Goal: Transaction & Acquisition: Subscribe to service/newsletter

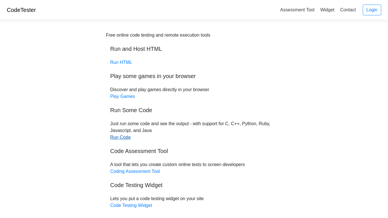
click at [120, 139] on link "Run Code" at bounding box center [120, 137] width 20 height 5
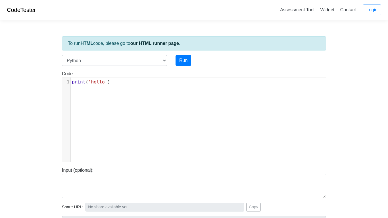
click at [110, 84] on span "print ( 'hello' )" at bounding box center [91, 81] width 38 height 5
type textarea "print('hello')"
click at [110, 84] on span "print ( 'hello' )" at bounding box center [91, 81] width 38 height 5
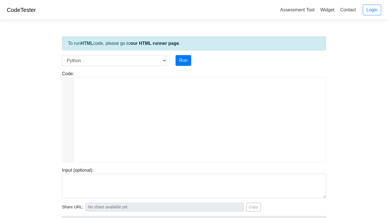
scroll to position [953, 0]
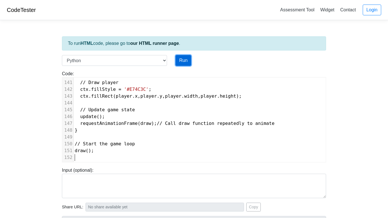
click at [183, 62] on button "Run" at bounding box center [183, 60] width 16 height 11
type input "https://codetester.io/runner?s=gVXBB7xwXQ"
type textarea "Submission status: Runtime Error (NZEC) Stderr: File "script.py", line 1 <!DOCT…"
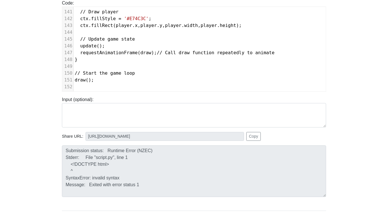
scroll to position [70, 0]
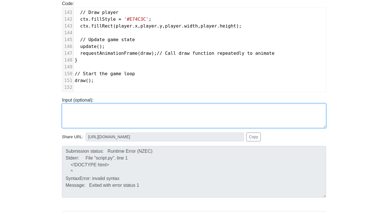
click at [240, 123] on textarea at bounding box center [194, 116] width 264 height 24
type textarea "debug"
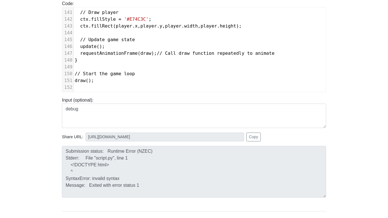
click at [309, 133] on div "Share URL: https://codetester.io/runner?s=gVXBB7xwXQ Copy" at bounding box center [194, 137] width 264 height 9
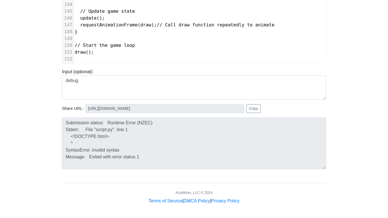
scroll to position [0, 0]
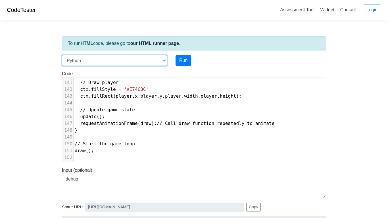
click at [165, 61] on select "C C++ Go Java Javascript Python Ruby" at bounding box center [114, 60] width 105 height 11
select select "javascript"
click at [62, 55] on select "C C++ Go Java Javascript Python Ruby" at bounding box center [114, 60] width 105 height 11
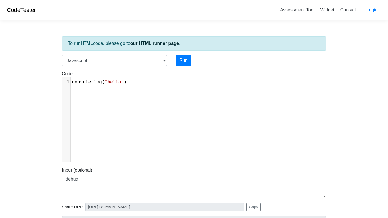
click at [158, 83] on pre "console . log ( "hello" )" at bounding box center [198, 82] width 255 height 7
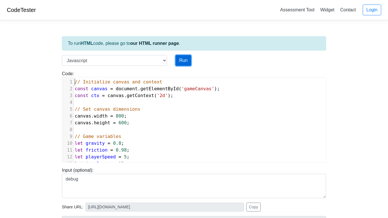
click at [185, 62] on button "Run" at bounding box center [183, 60] width 16 height 11
type input "https://codetester.io/runner?s=AxzbEPNBXJ"
type textarea "Submission status: Runtime Error (NZEC) Stderr: /box/script.js:2 const canvas =…"
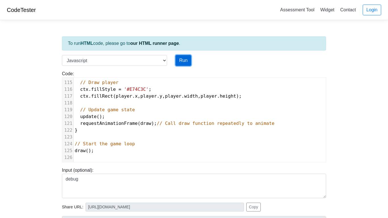
click at [183, 62] on button "Run" at bounding box center [183, 60] width 16 height 11
type input "https://codetester.io/runner?s=N8lGQONbz2"
type textarea "Submission status: Runtime Error (NZEC) Stderr: /box/script.js:2 const canvas =…"
click at [183, 62] on button "Run" at bounding box center [183, 60] width 16 height 11
type input "https://codetester.io/runner?s=4QXOO3N1X0"
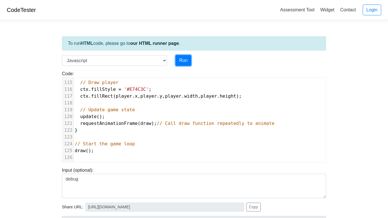
type textarea "Submission status: Runtime Error (NZEC) Stderr: /box/script.js:2 const canvas =…"
click at [163, 61] on select "C C++ Go Java Javascript Python Ruby" at bounding box center [114, 60] width 105 height 11
click at [142, 43] on link "our HTML runner page" at bounding box center [154, 43] width 49 height 5
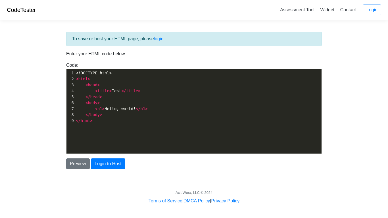
click at [115, 97] on pre "</ head >" at bounding box center [198, 97] width 247 height 6
type textarea "</head>"
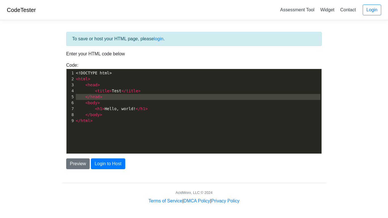
click at [115, 97] on pre "</ head >" at bounding box center [198, 97] width 247 height 6
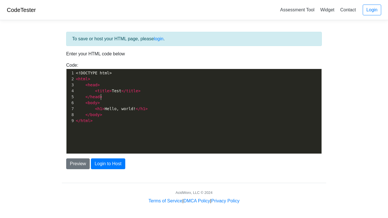
click at [115, 97] on pre "</ head >" at bounding box center [198, 97] width 247 height 6
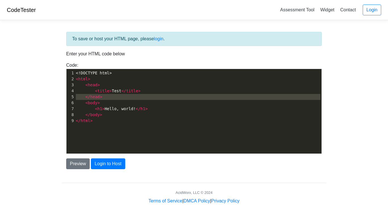
type textarea "<!DOCTYPE html> <html> <head> <title>Test</title> </head> <body> <h1>Hello, wor…"
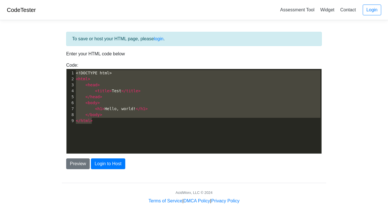
scroll to position [257, 0]
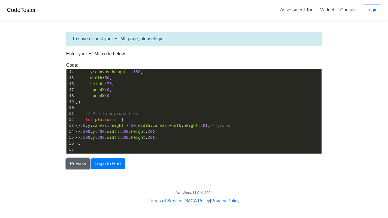
click at [79, 166] on button "Preview" at bounding box center [78, 163] width 24 height 11
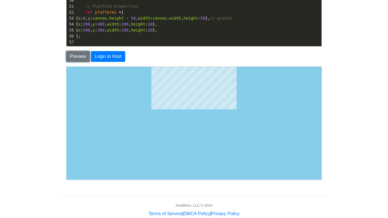
scroll to position [109, 0]
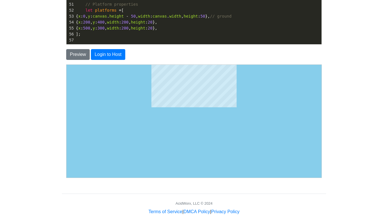
click at [167, 107] on html at bounding box center [193, 85] width 255 height 43
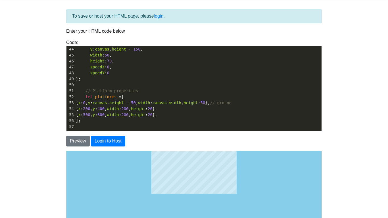
scroll to position [0, 0]
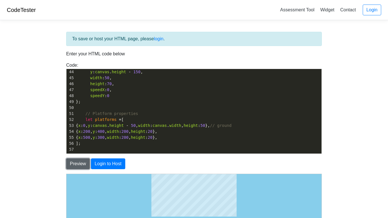
click at [77, 165] on button "Preview" at bounding box center [78, 163] width 24 height 11
click at [104, 164] on button "Login to Host" at bounding box center [108, 163] width 34 height 11
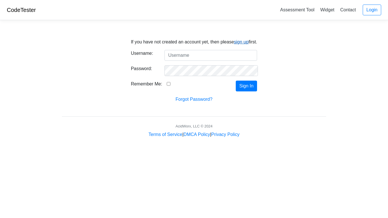
click at [244, 40] on link "sign up" at bounding box center [241, 41] width 15 height 5
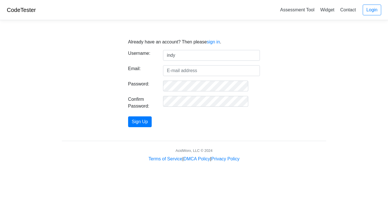
type input "indy"
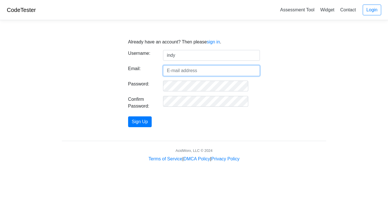
click at [198, 69] on input "Email:" at bounding box center [211, 70] width 97 height 11
type input "[EMAIL_ADDRESS][DOMAIN_NAME]"
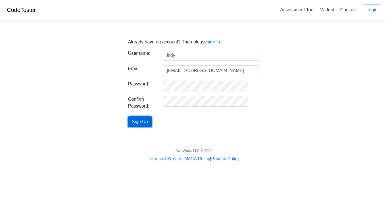
click at [152, 119] on button "Sign Up" at bounding box center [140, 121] width 24 height 11
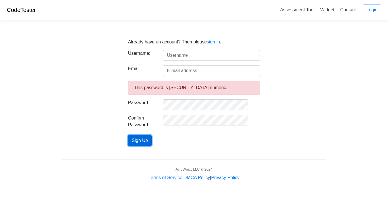
click at [152, 139] on button "Sign Up" at bounding box center [140, 140] width 24 height 11
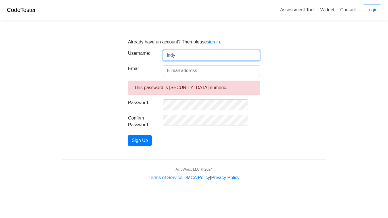
type input "indy"
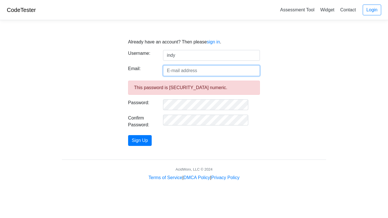
click at [187, 68] on input "Email:" at bounding box center [211, 70] width 97 height 11
type input "[EMAIL_ADDRESS][DOMAIN_NAME]"
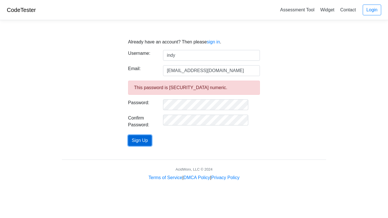
click at [149, 141] on button "Sign Up" at bounding box center [140, 140] width 24 height 11
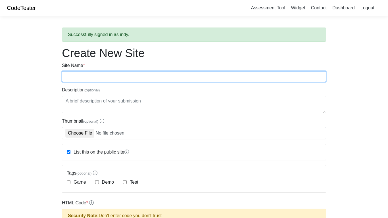
click at [85, 78] on input "Site Name *" at bounding box center [194, 76] width 264 height 11
type input "game"
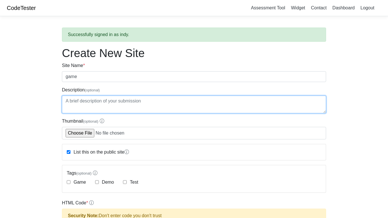
click at [106, 98] on textarea "Description (optional)" at bounding box center [194, 105] width 264 height 18
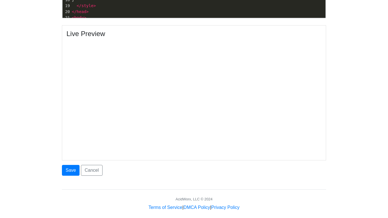
scroll to position [301, 0]
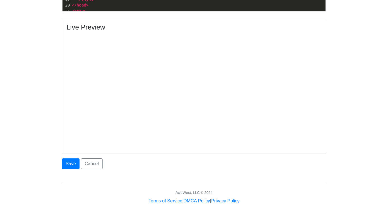
type textarea "game"
